Goal: Task Accomplishment & Management: Manage account settings

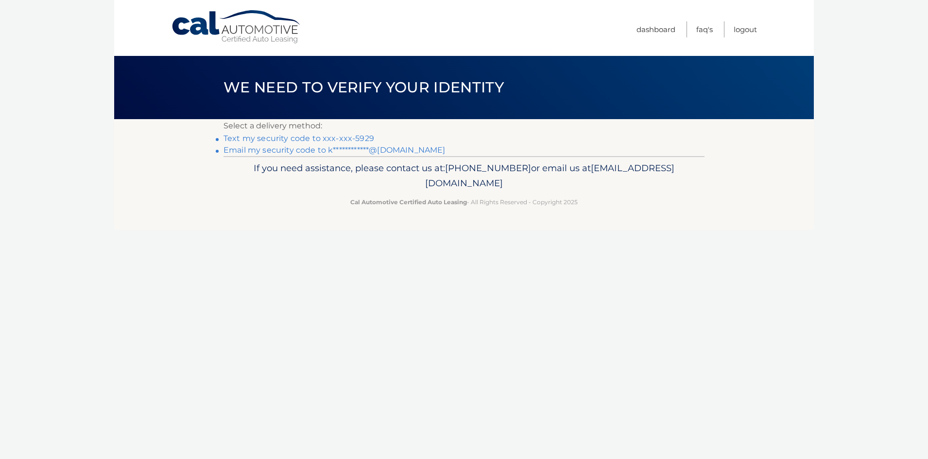
click at [397, 147] on link "**********" at bounding box center [335, 149] width 222 height 9
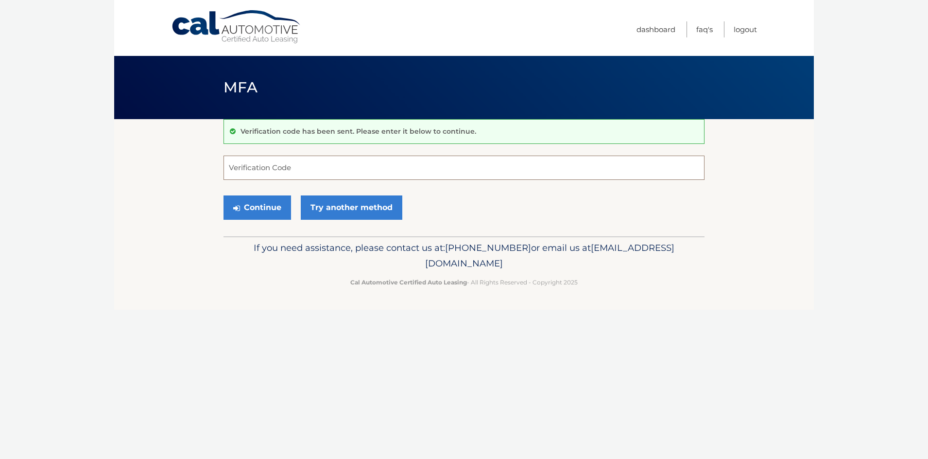
click at [377, 166] on input "Verification Code" at bounding box center [464, 168] width 481 height 24
click at [387, 164] on input "Verification Code" at bounding box center [464, 168] width 481 height 24
type input "666917"
click at [224, 195] on button "Continue" at bounding box center [258, 207] width 68 height 24
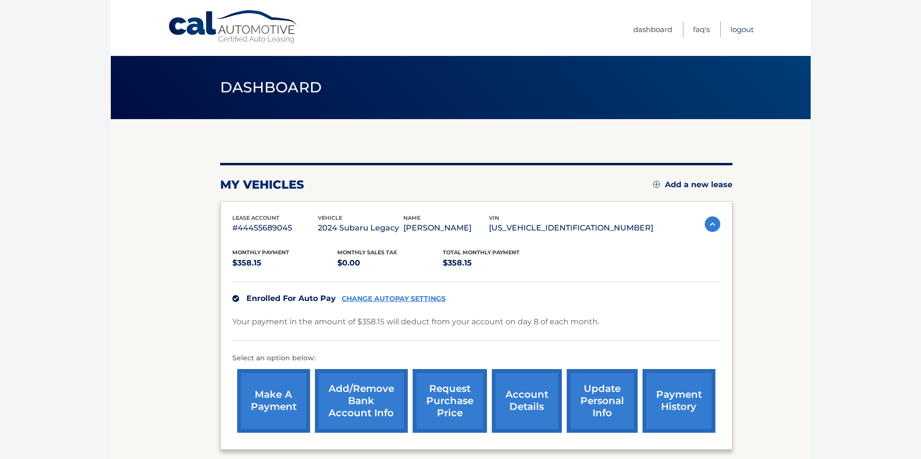
click at [747, 30] on link "Logout" at bounding box center [742, 29] width 23 height 16
